Goal: Task Accomplishment & Management: Complete application form

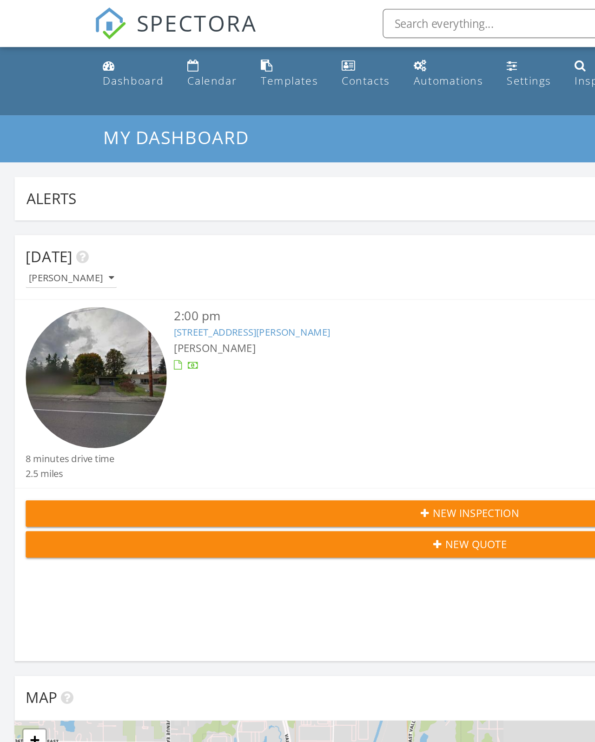
scroll to position [5, 5]
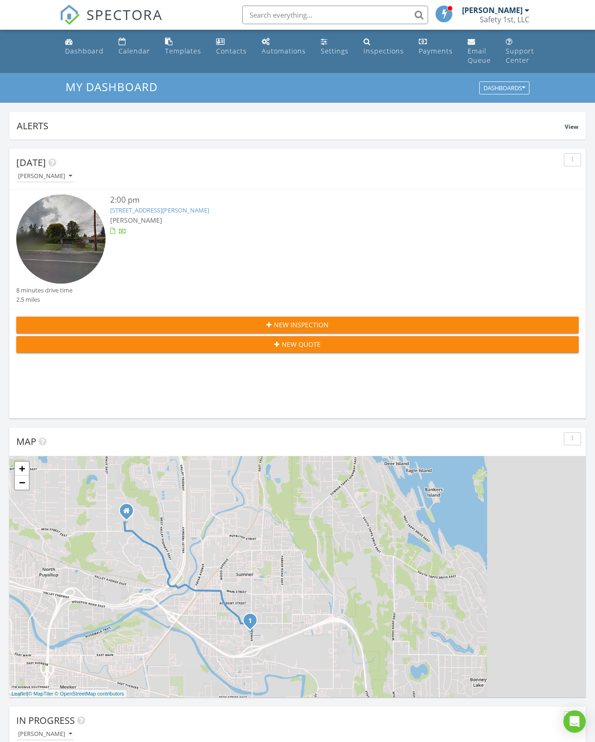
click at [91, 326] on div "New Inspection" at bounding box center [298, 325] width 548 height 10
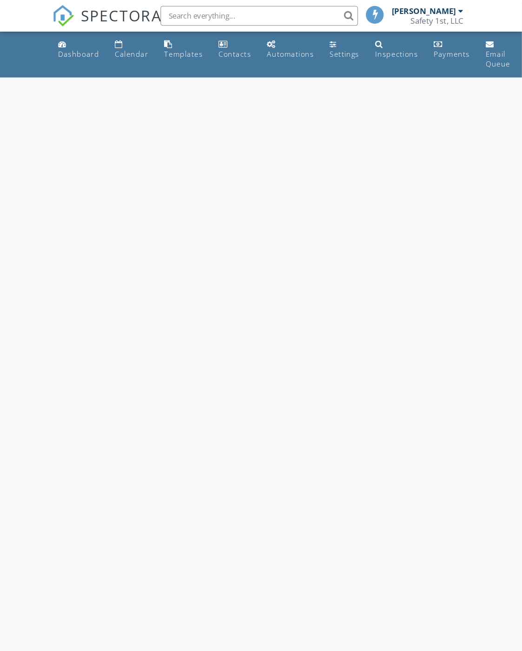
scroll to position [2, 0]
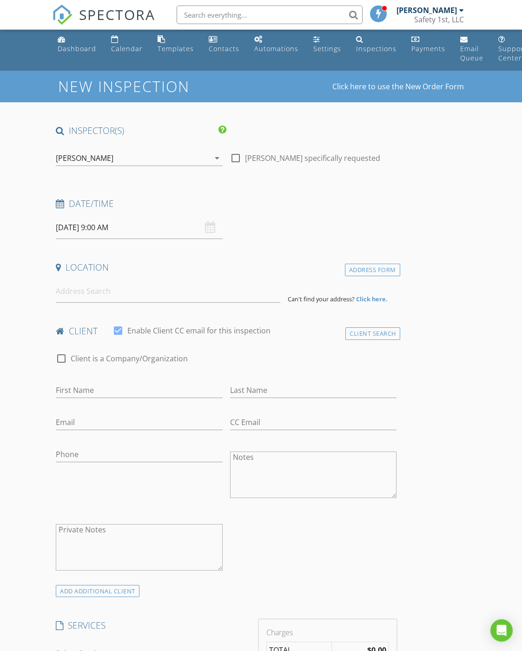
click at [80, 225] on input "08/29/2025 9:00 AM" at bounding box center [139, 227] width 166 height 23
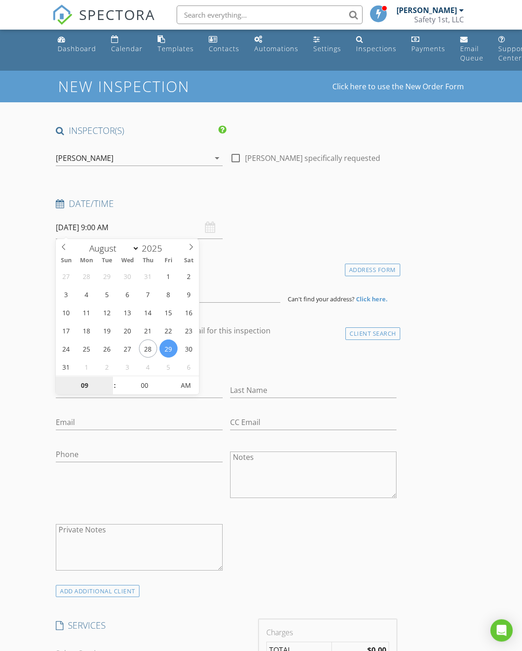
select select "8"
type input "09/04/2025 9:00 AM"
type input "02"
type input "[DATE] 2:00 PM"
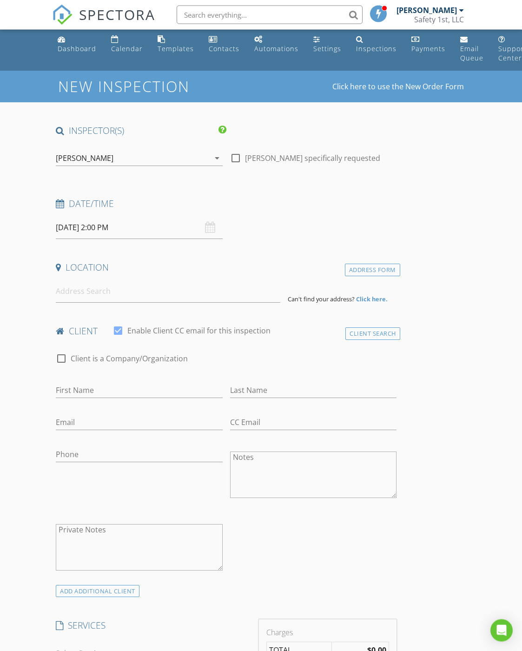
click at [70, 286] on input at bounding box center [168, 291] width 225 height 23
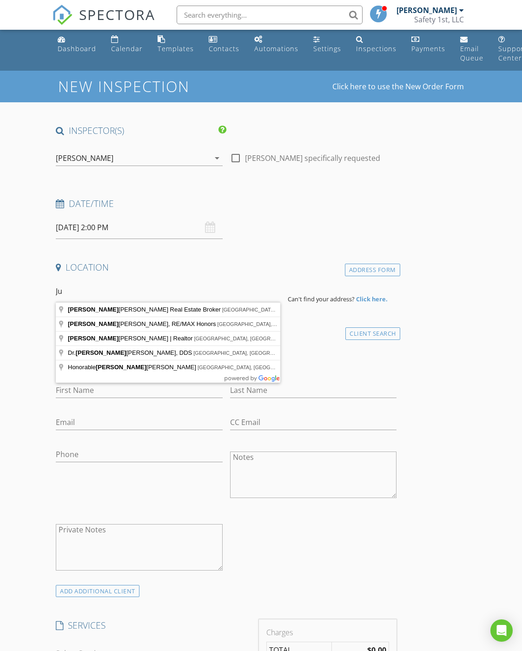
type input "J"
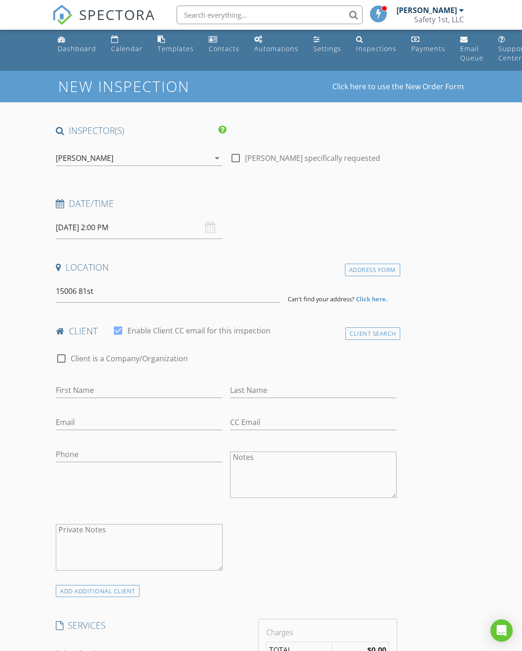
type input "15006 81st Ave Ct E, Puyallup, WA, USA"
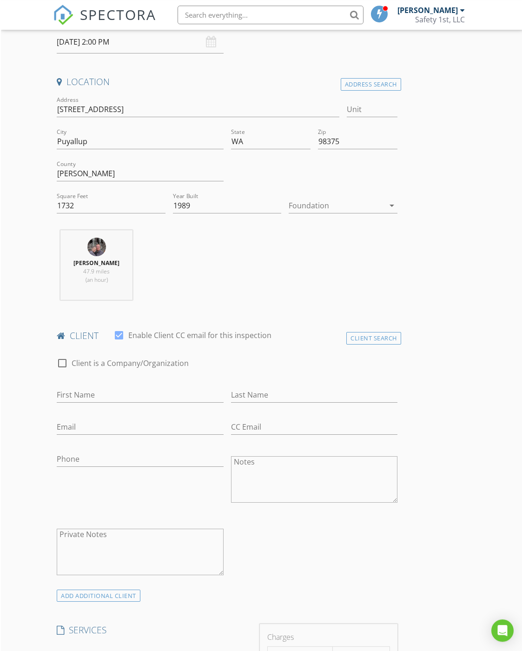
scroll to position [229, 0]
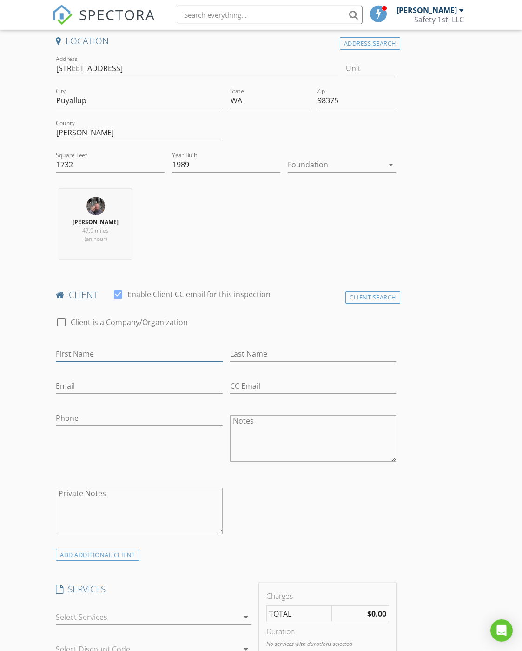
click at [74, 358] on input "First Name" at bounding box center [139, 353] width 166 height 15
type input "Gary and Jud"
click at [274, 341] on div "Last Name" at bounding box center [313, 356] width 166 height 30
click at [264, 359] on input "Last Name" at bounding box center [313, 353] width 166 height 15
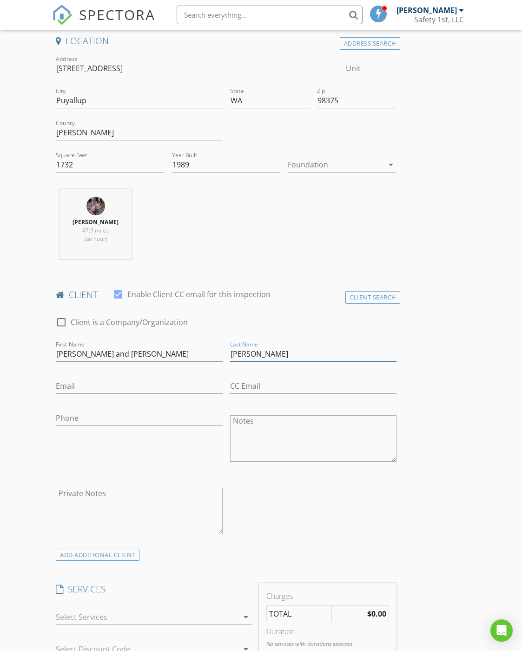
type input "[PERSON_NAME]"
click at [106, 352] on input "Gary and Jud" at bounding box center [139, 353] width 166 height 15
type input "[PERSON_NAME] and [PERSON_NAME]"
click at [60, 379] on input "Email" at bounding box center [139, 386] width 166 height 15
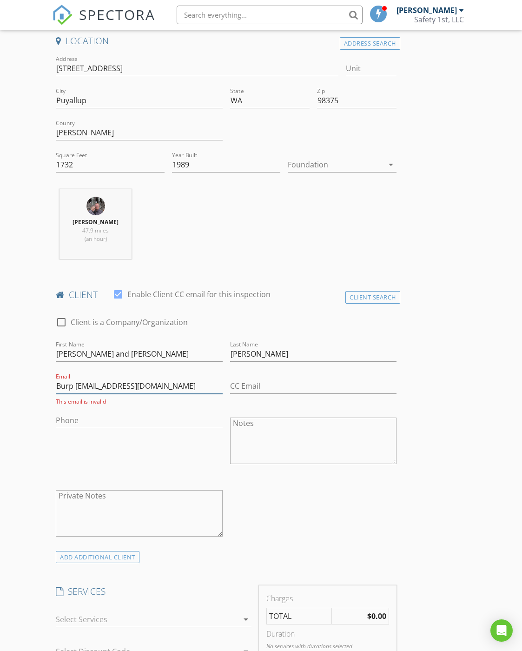
type input "Burp iniecho@msn.com"
click at [65, 413] on input "Phone" at bounding box center [139, 420] width 166 height 15
type input "[PHONE_NUMBER]"
click at [160, 380] on input "Burp iniecho@msn.com" at bounding box center [139, 386] width 166 height 15
click at [75, 382] on input "Burp iniecho@msn.com" at bounding box center [139, 386] width 166 height 15
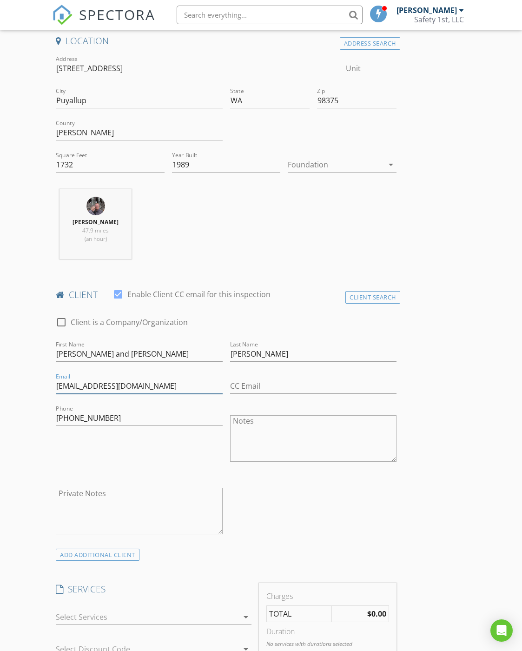
click at [163, 385] on input "Burpminiecho@msn.com" at bounding box center [139, 386] width 166 height 15
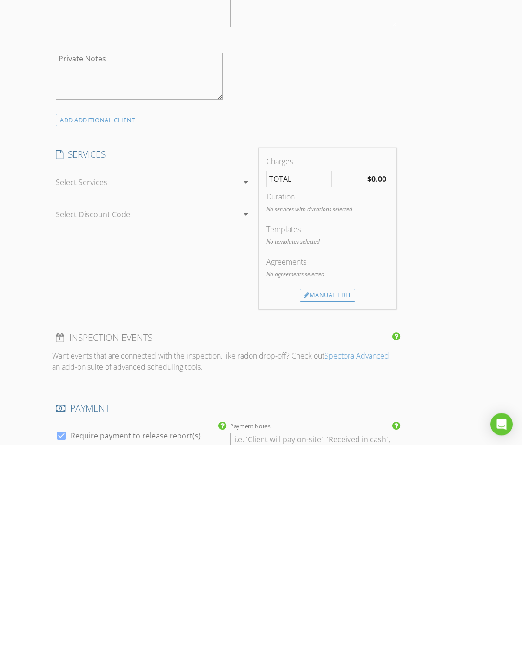
scroll to position [478, 0]
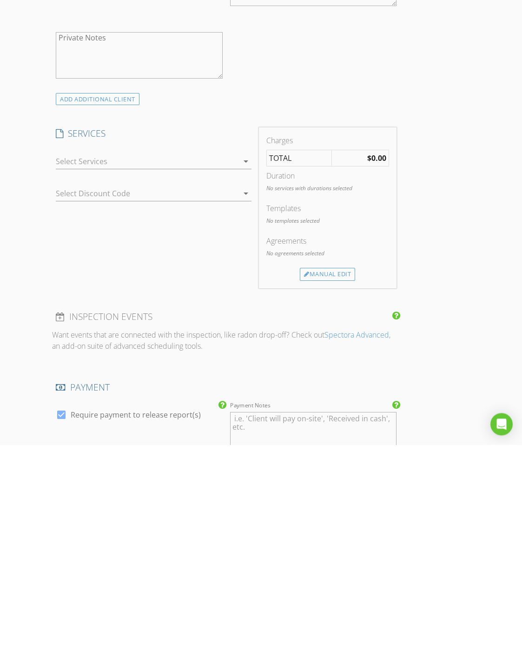
type input "Burpminiecho@msn.com"
click at [75, 360] on div at bounding box center [147, 367] width 183 height 15
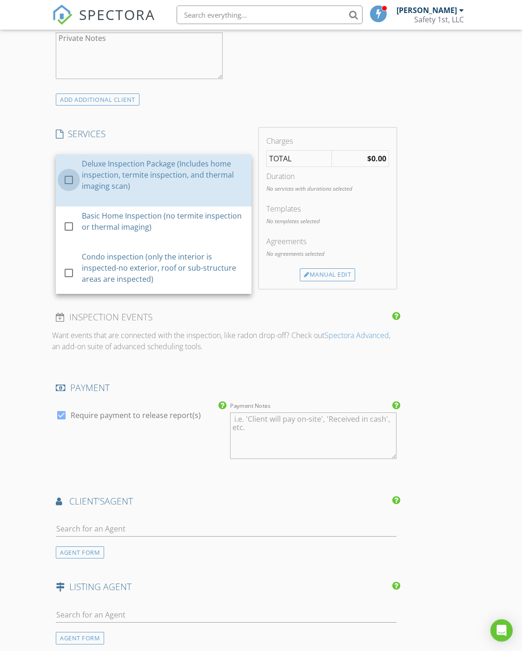
click at [65, 173] on div at bounding box center [69, 180] width 16 height 16
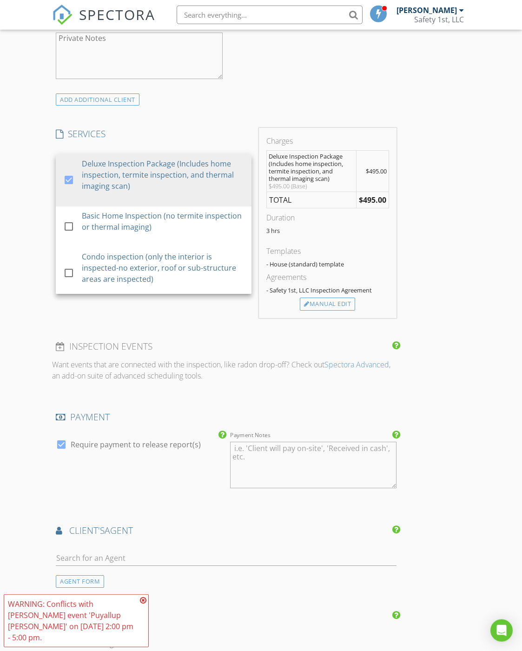
click at [445, 445] on div "INSPECTOR(S) check_box Glenn Hare PRIMARY Glenn Hare arrow_drop_down check_box_…" at bounding box center [261, 235] width 418 height 1585
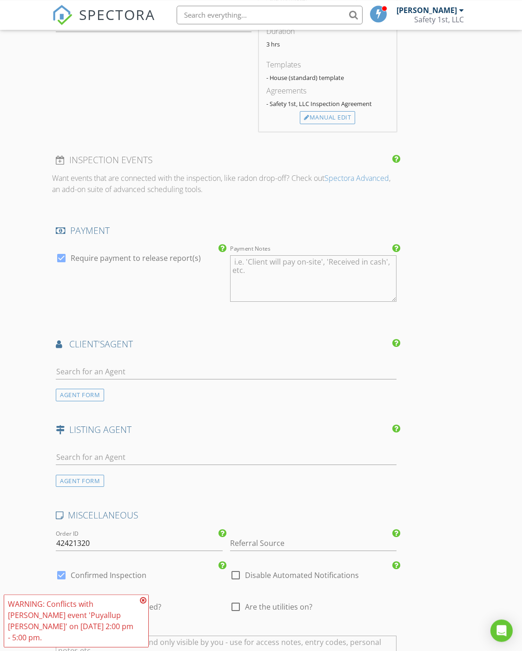
scroll to position [871, 0]
click at [71, 368] on input "text" at bounding box center [226, 371] width 341 height 15
type input "Joh"
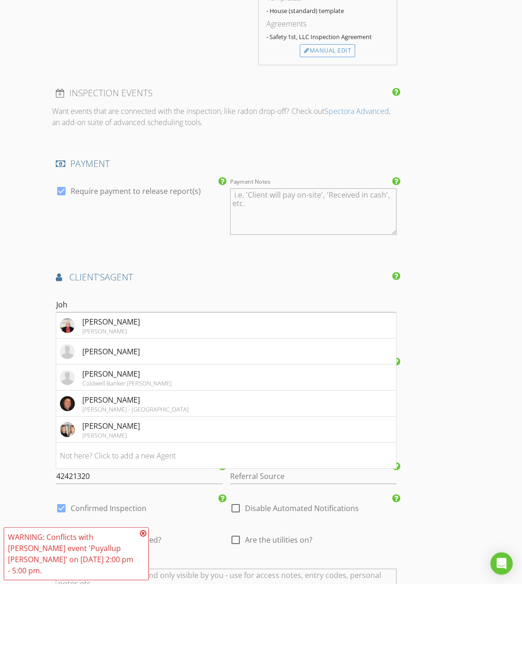
click at [103, 472] on div "[PERSON_NAME] - [GEOGRAPHIC_DATA]" at bounding box center [135, 475] width 106 height 7
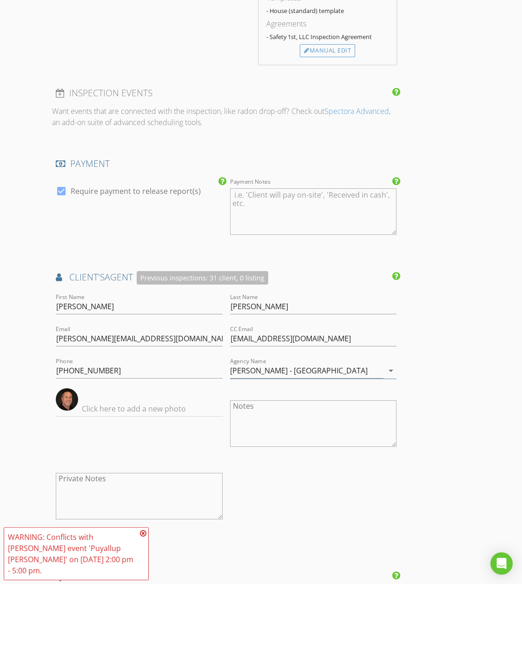
scroll to position [937, 0]
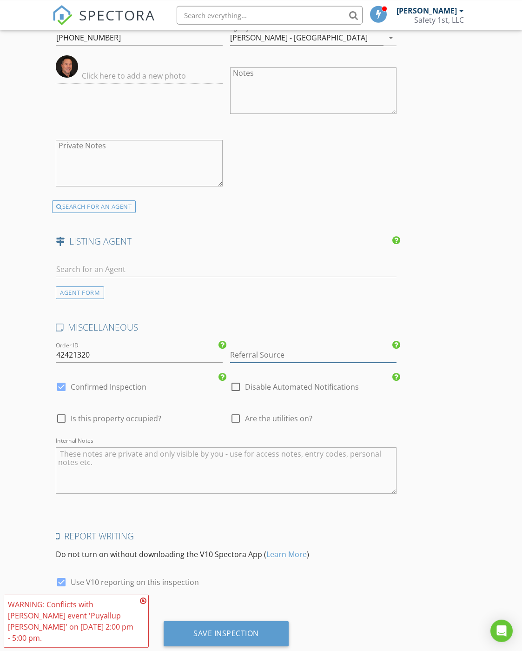
click at [276, 354] on input "Referral Source" at bounding box center [313, 354] width 166 height 15
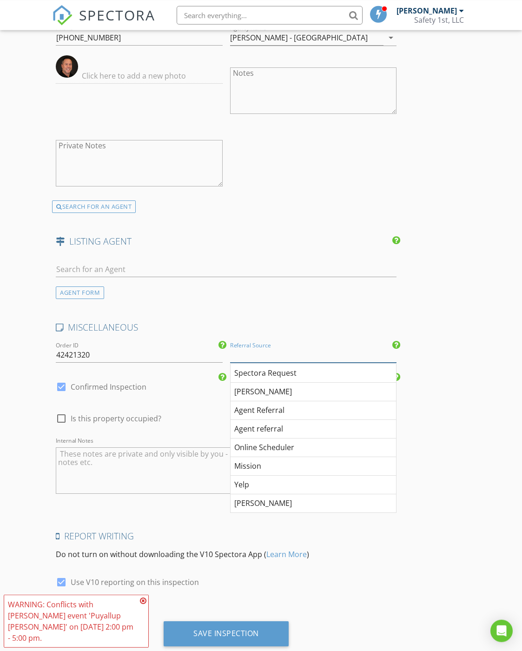
scroll to position [1271, 0]
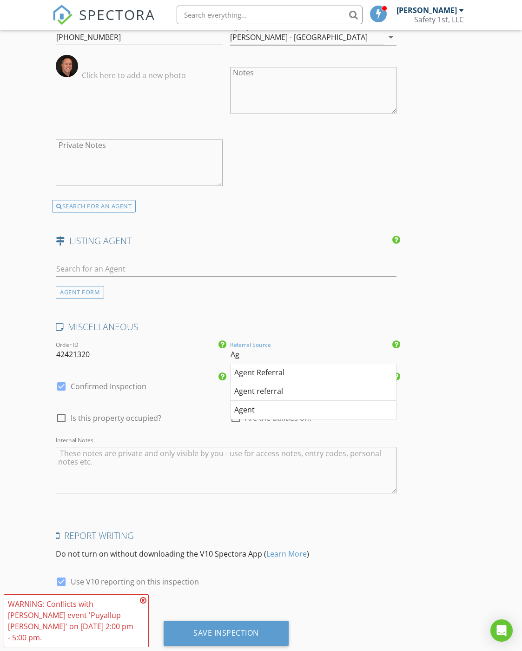
click at [266, 366] on div "Agent Referral" at bounding box center [314, 373] width 166 height 19
type input "Agent Referral"
click at [65, 411] on div at bounding box center [61, 418] width 16 height 16
checkbox input "true"
click at [234, 420] on div at bounding box center [236, 418] width 16 height 16
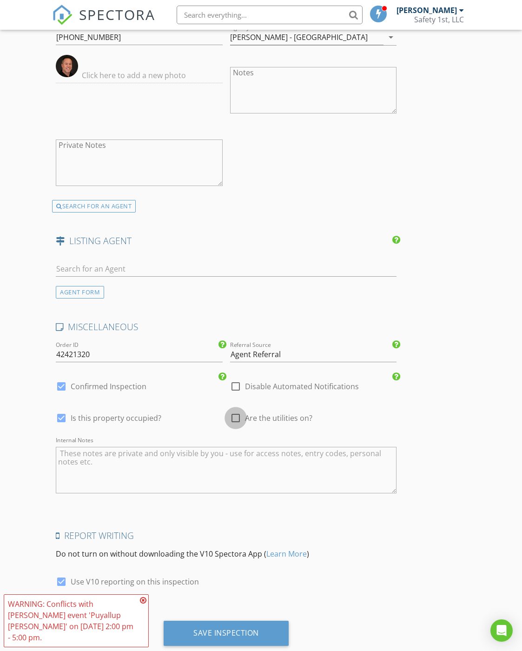
checkbox input "true"
click at [142, 604] on icon at bounding box center [143, 600] width 7 height 7
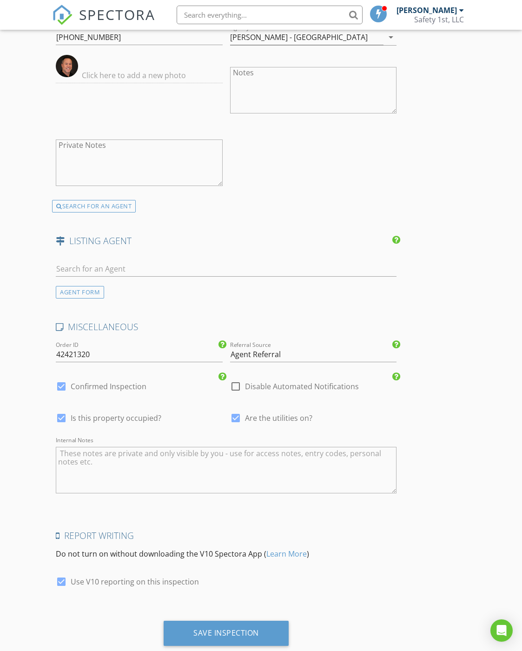
click at [231, 612] on div "Save Inspection" at bounding box center [226, 632] width 66 height 9
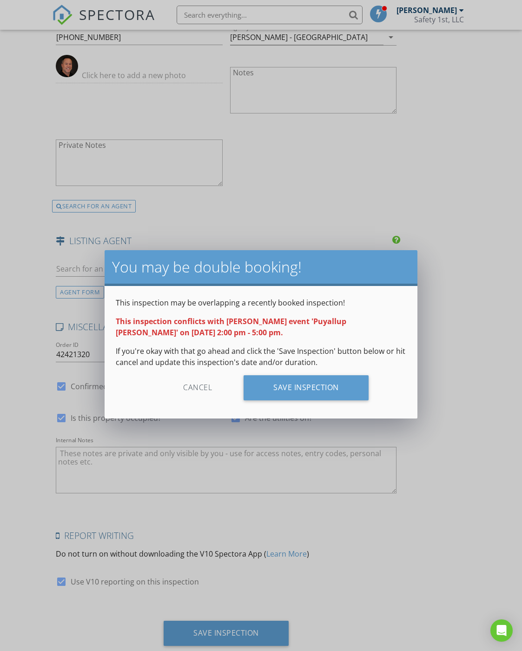
click at [319, 392] on div "Save Inspection" at bounding box center [306, 387] width 125 height 25
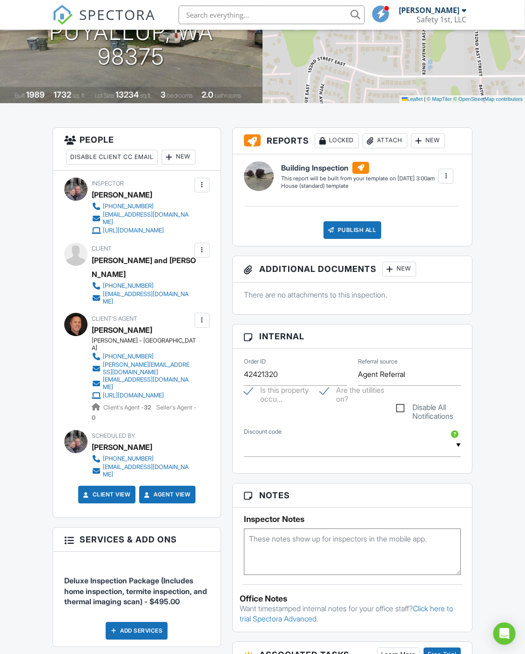
scroll to position [0, 2]
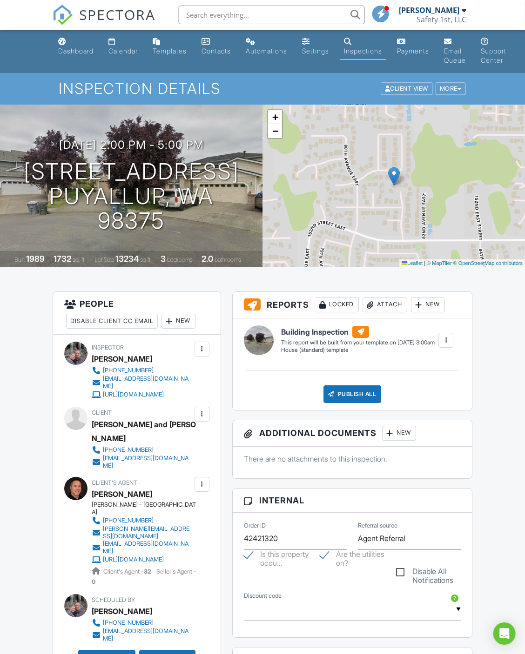
click at [449, 92] on div "More" at bounding box center [450, 89] width 30 height 13
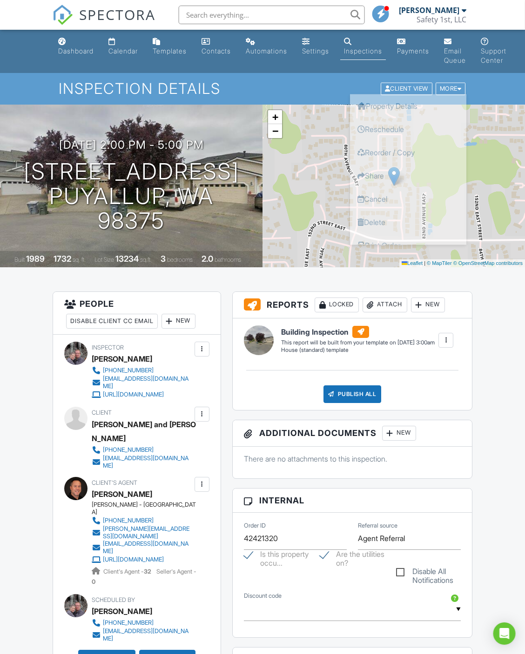
scroll to position [0, 3]
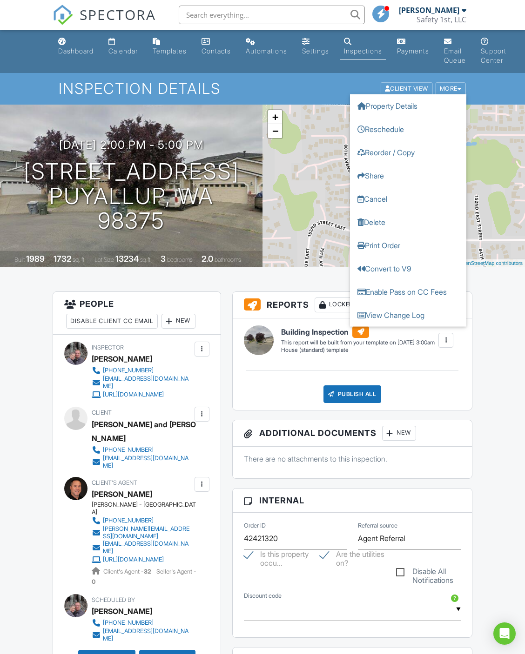
click at [389, 247] on link "Print Order" at bounding box center [408, 245] width 116 height 23
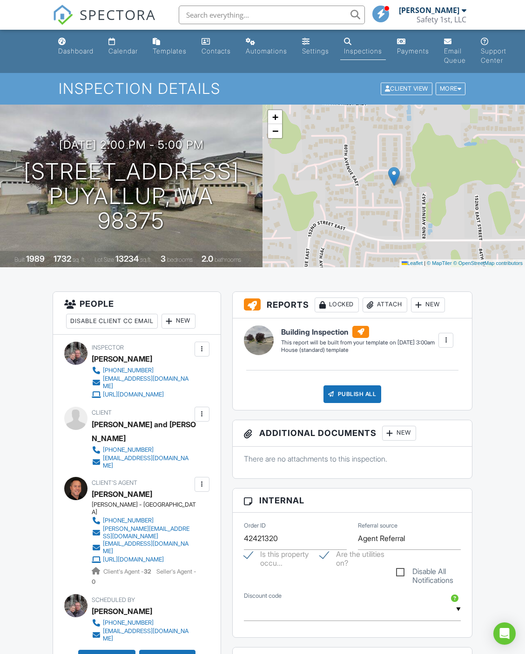
scroll to position [0, 2]
